Goal: Check status: Check status

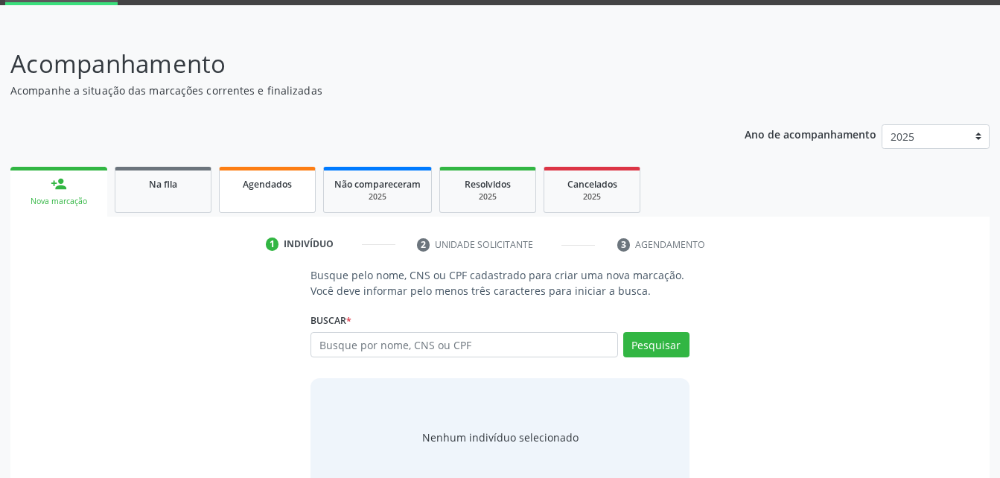
click at [273, 198] on link "Agendados" at bounding box center [267, 190] width 97 height 46
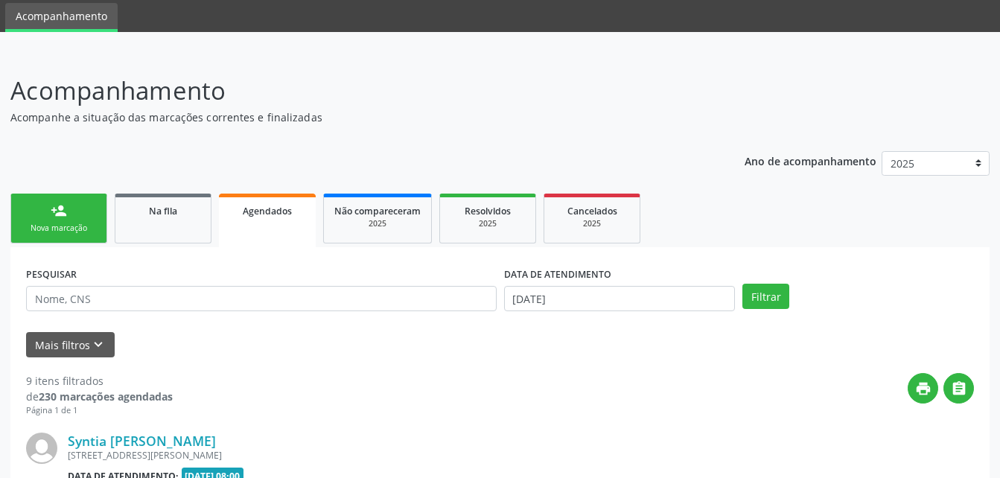
scroll to position [77, 0]
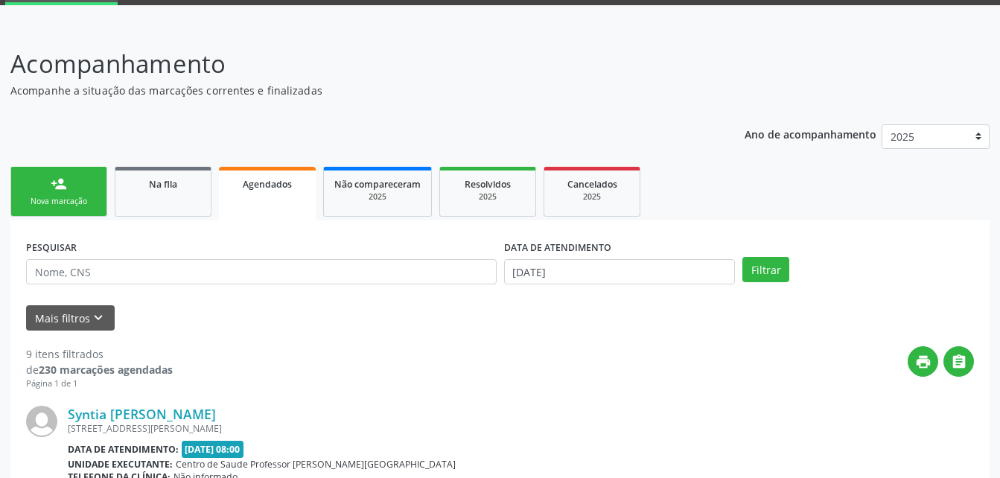
click at [138, 208] on link "Na fila" at bounding box center [163, 192] width 97 height 50
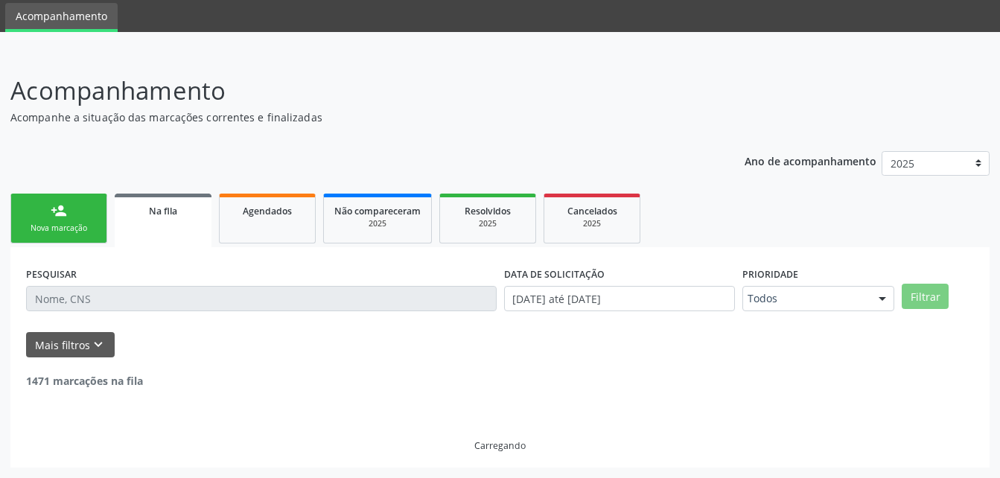
click at [150, 199] on link "Na fila" at bounding box center [163, 221] width 97 height 54
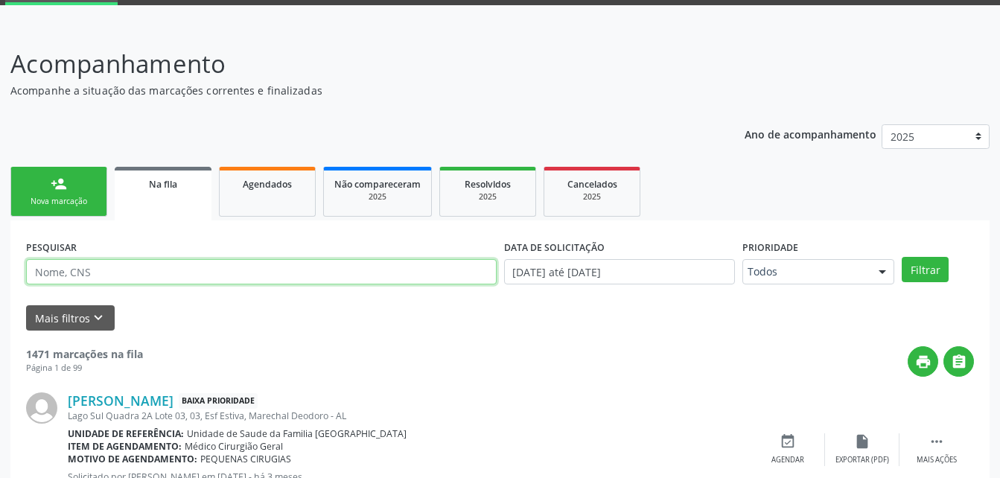
click at [169, 274] on input "text" at bounding box center [261, 271] width 470 height 25
type input "EVERTON CAVALCANTE [PERSON_NAME]"
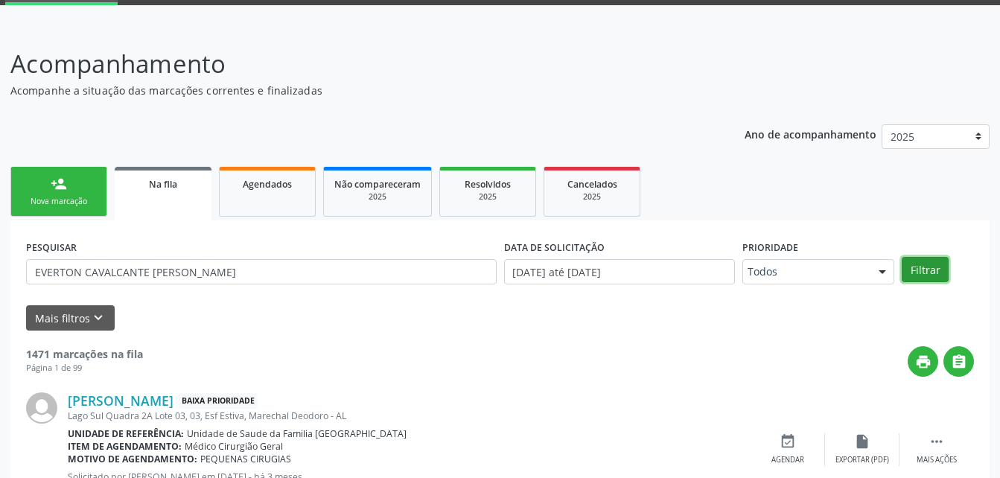
click at [942, 267] on button "Filtrar" at bounding box center [924, 269] width 47 height 25
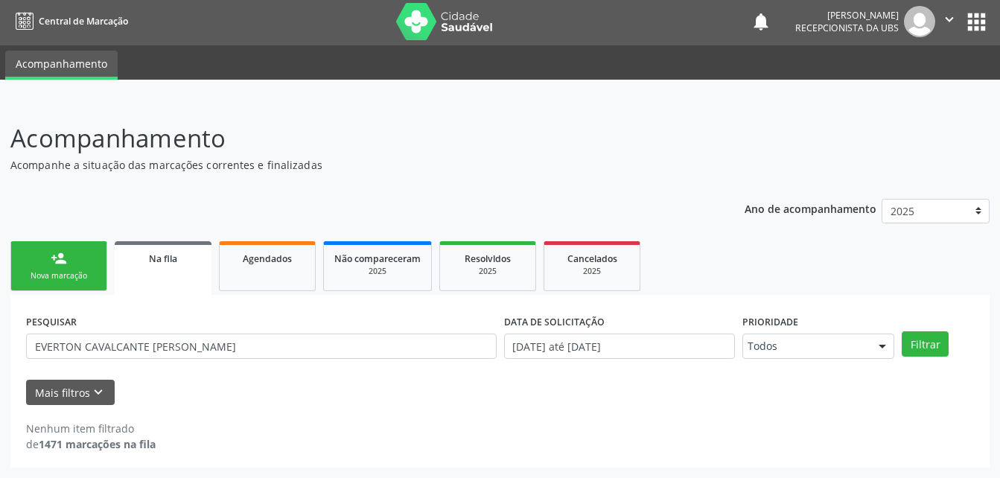
scroll to position [0, 0]
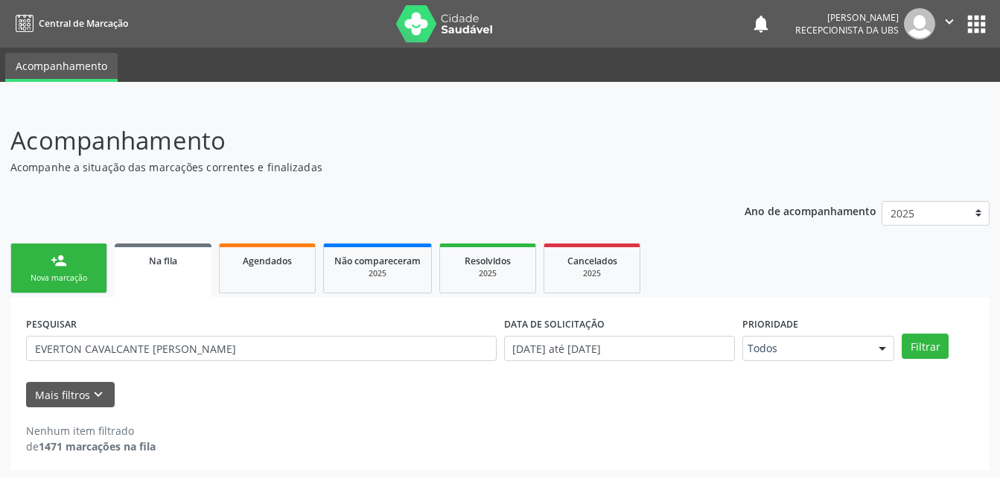
click at [945, 23] on icon "" at bounding box center [949, 21] width 16 height 16
click at [273, 278] on link "Agendados" at bounding box center [267, 268] width 97 height 50
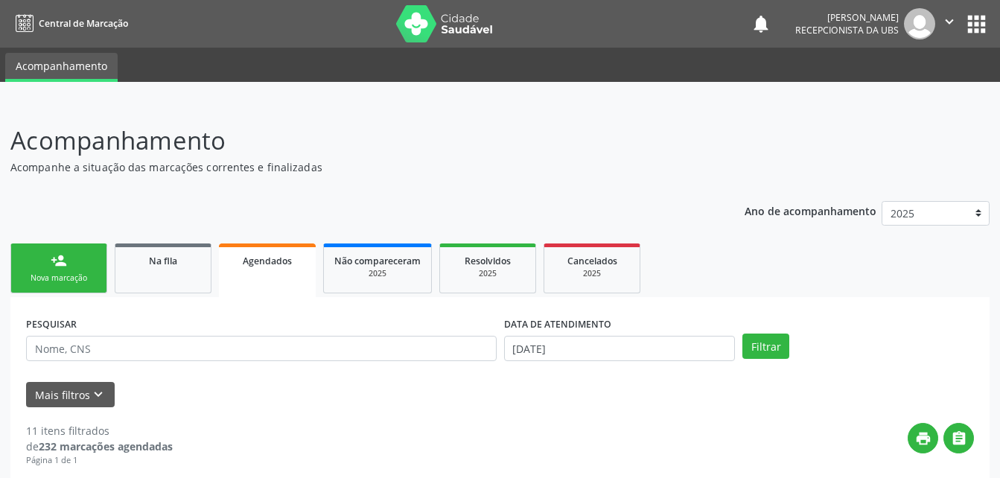
click at [913, 31] on img at bounding box center [919, 23] width 31 height 31
click at [951, 25] on icon "" at bounding box center [949, 21] width 16 height 16
click at [929, 86] on link "Sair" at bounding box center [911, 90] width 103 height 21
